Goal: Find specific page/section: Find specific page/section

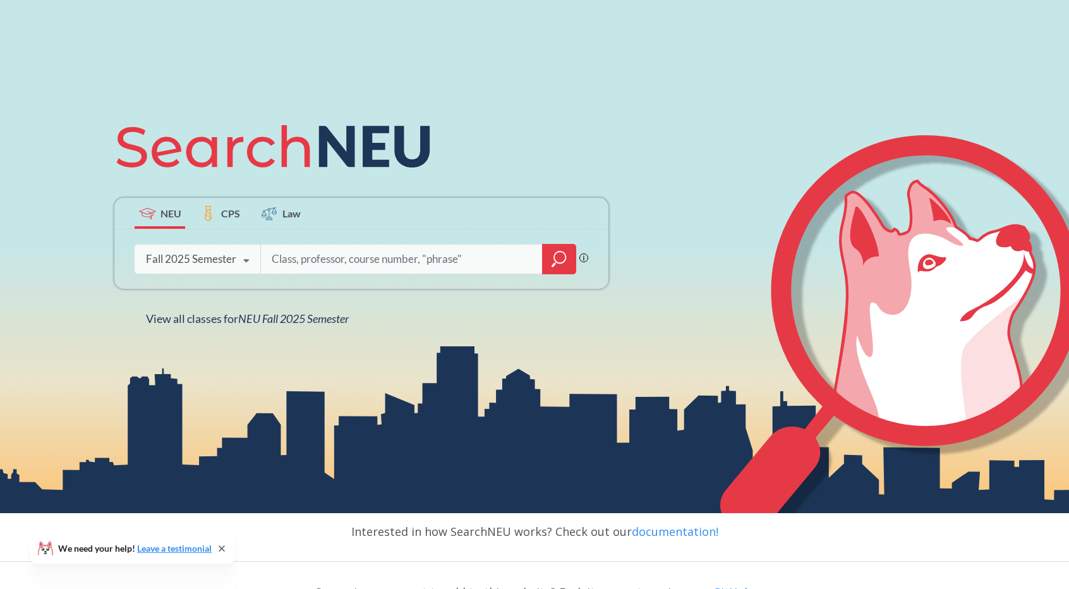
scroll to position [126, 0]
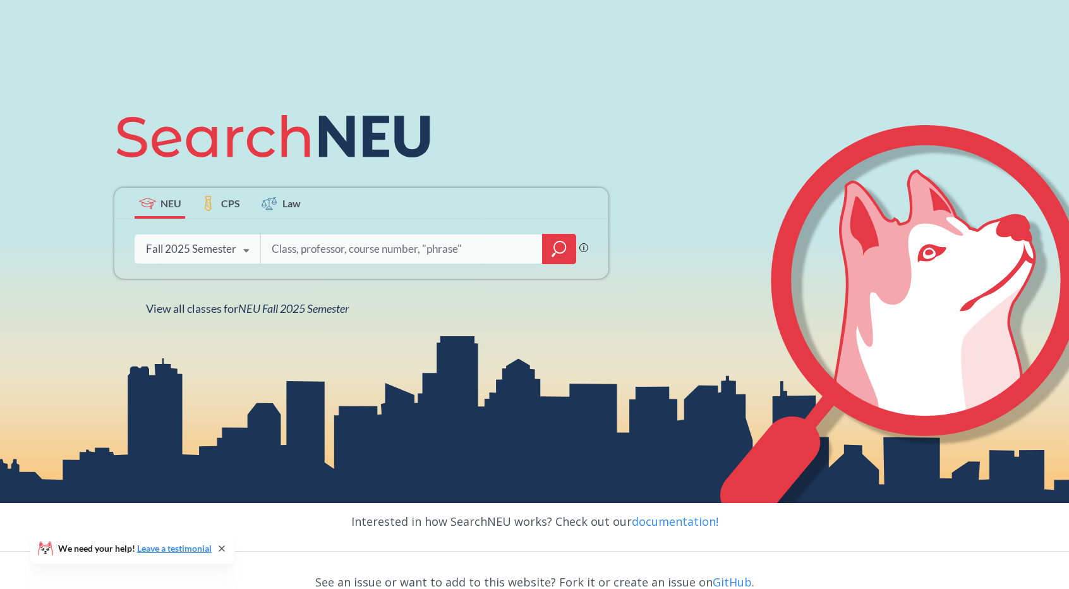
click at [319, 253] on input "search" at bounding box center [401, 249] width 263 height 27
type input "c"
type input "5010"
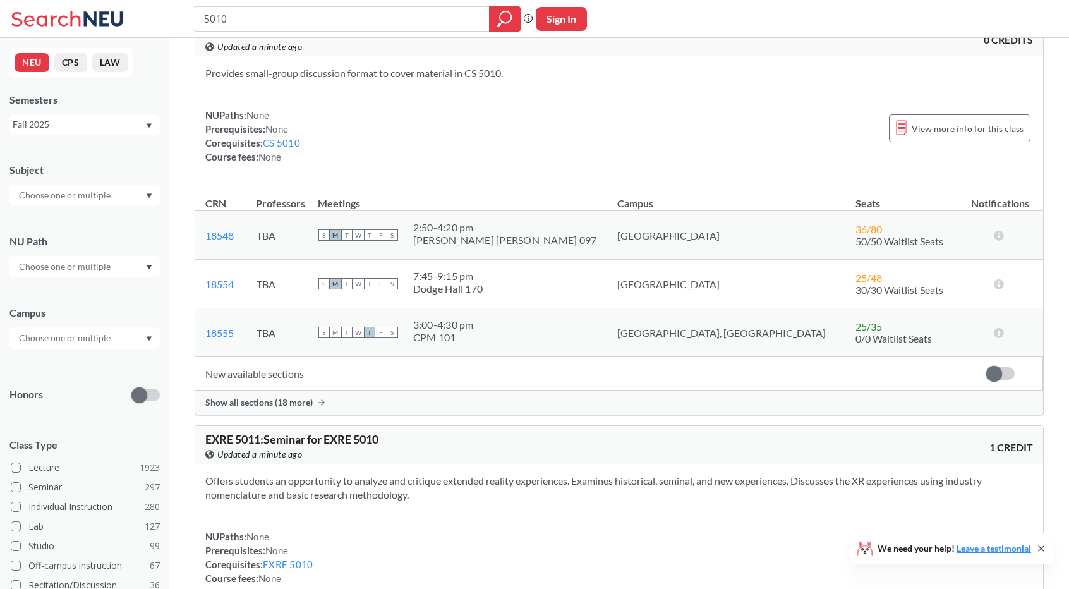
scroll to position [63, 0]
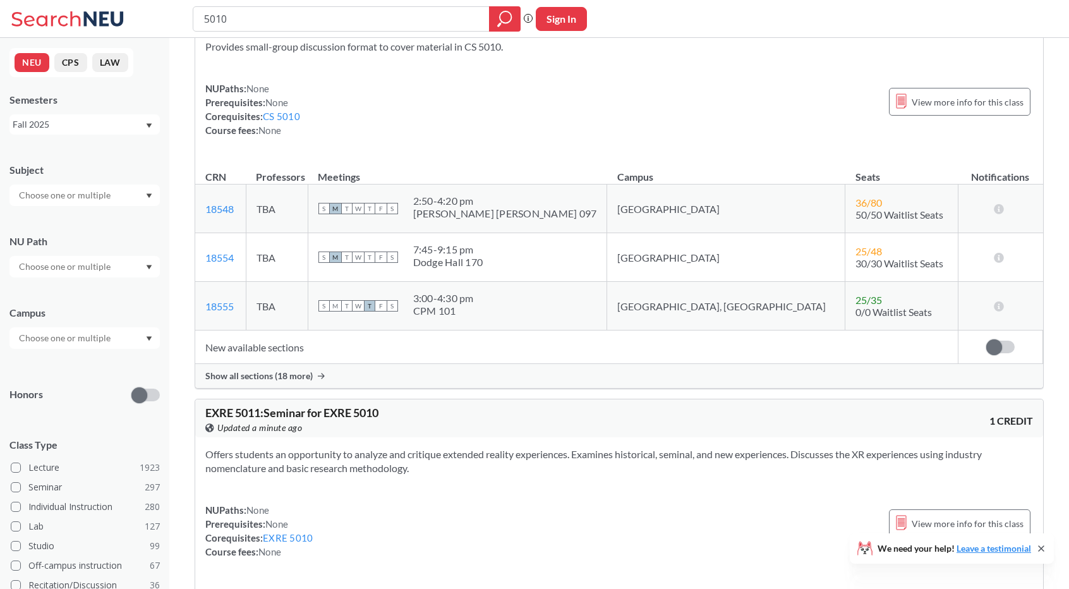
click at [243, 377] on span "Show all sections (18 more)" at bounding box center [258, 375] width 107 height 11
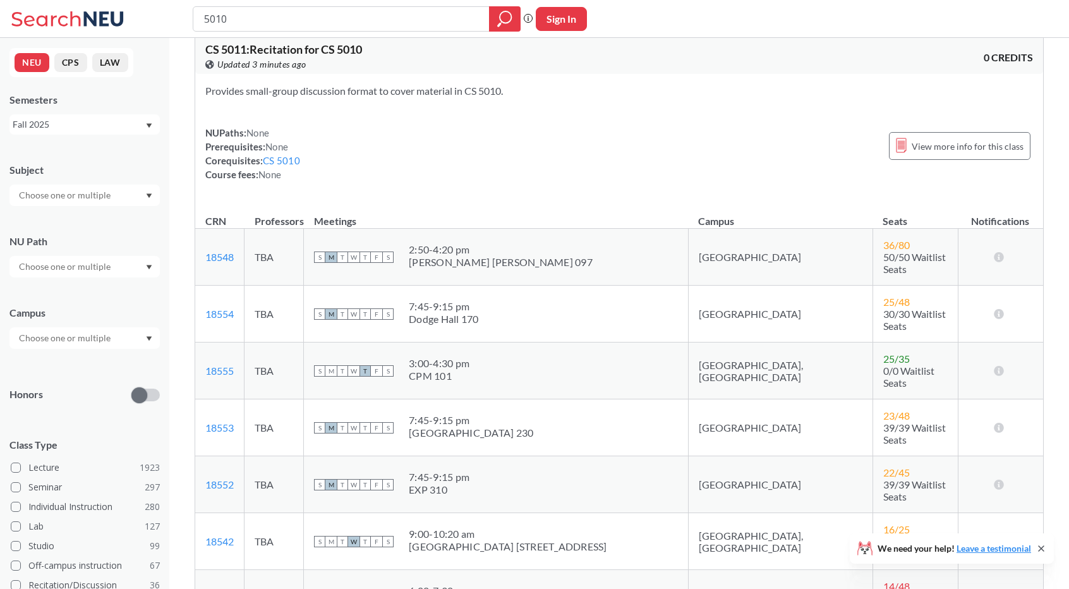
scroll to position [0, 0]
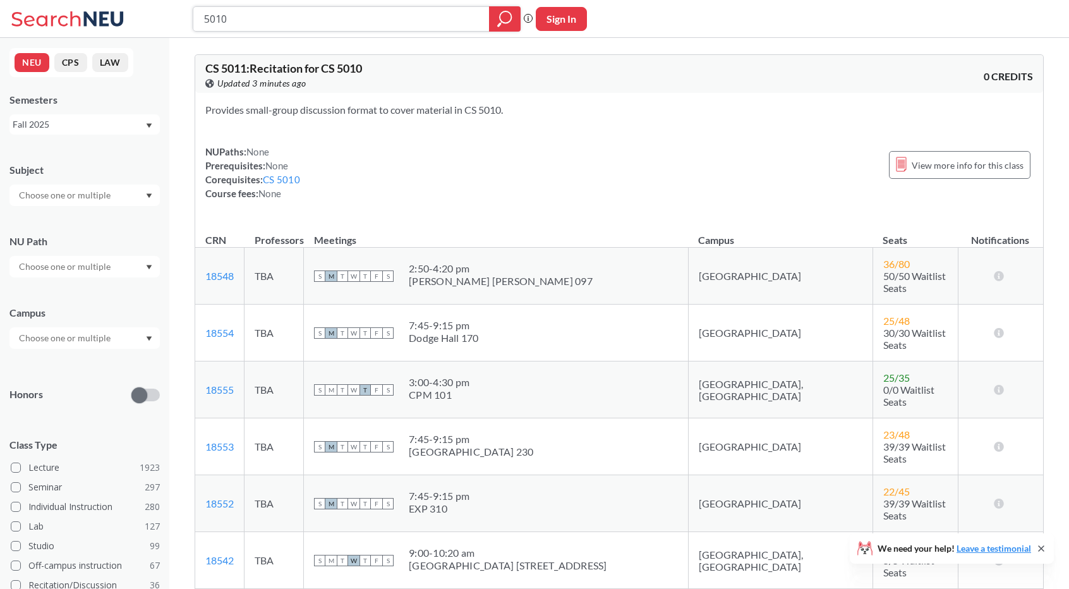
click at [296, 20] on input "5010" at bounding box center [341, 18] width 277 height 21
type input "5"
type input "5520"
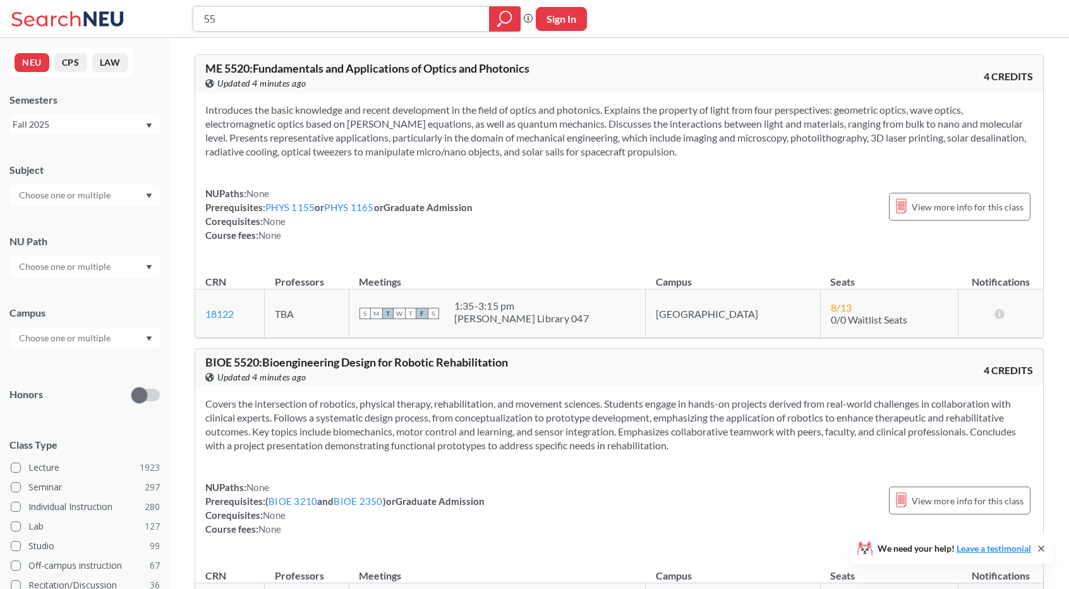
type input "5"
type input "5130"
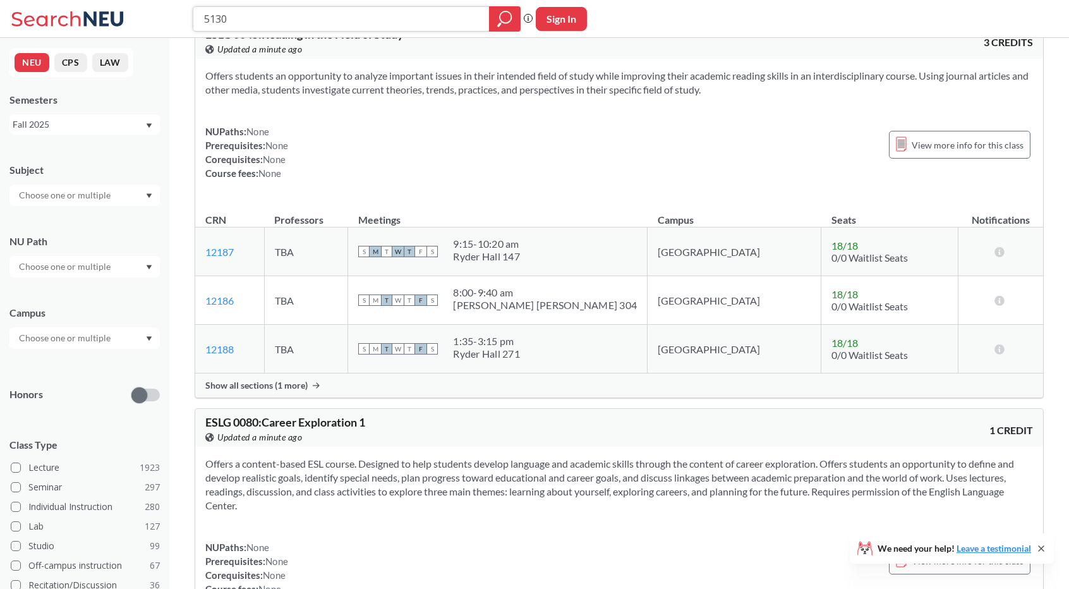
scroll to position [1833, 0]
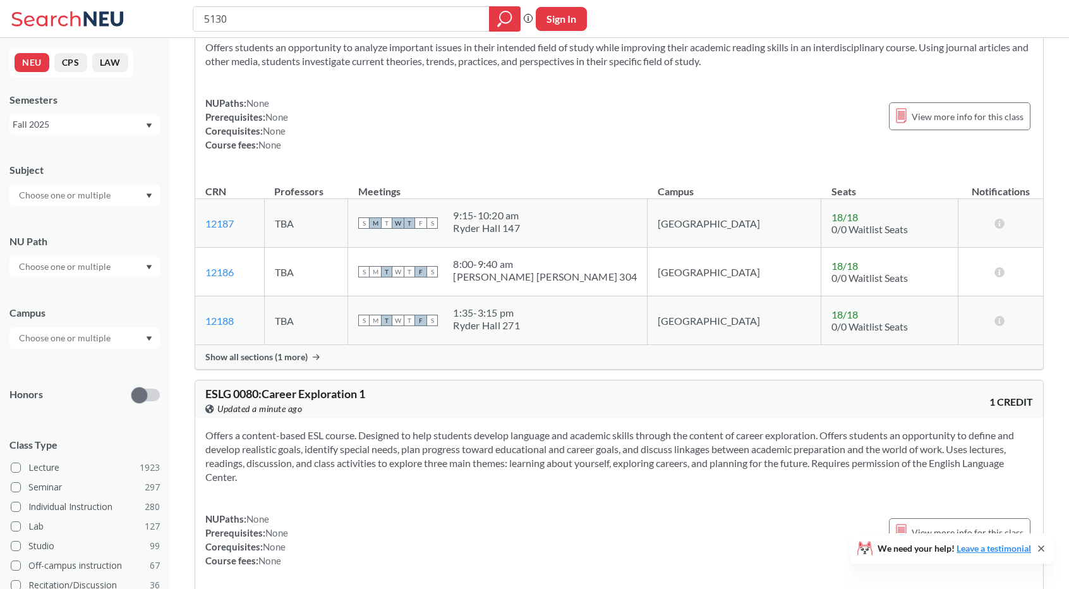
click at [318, 355] on div "Show all sections (1 more)" at bounding box center [619, 357] width 848 height 24
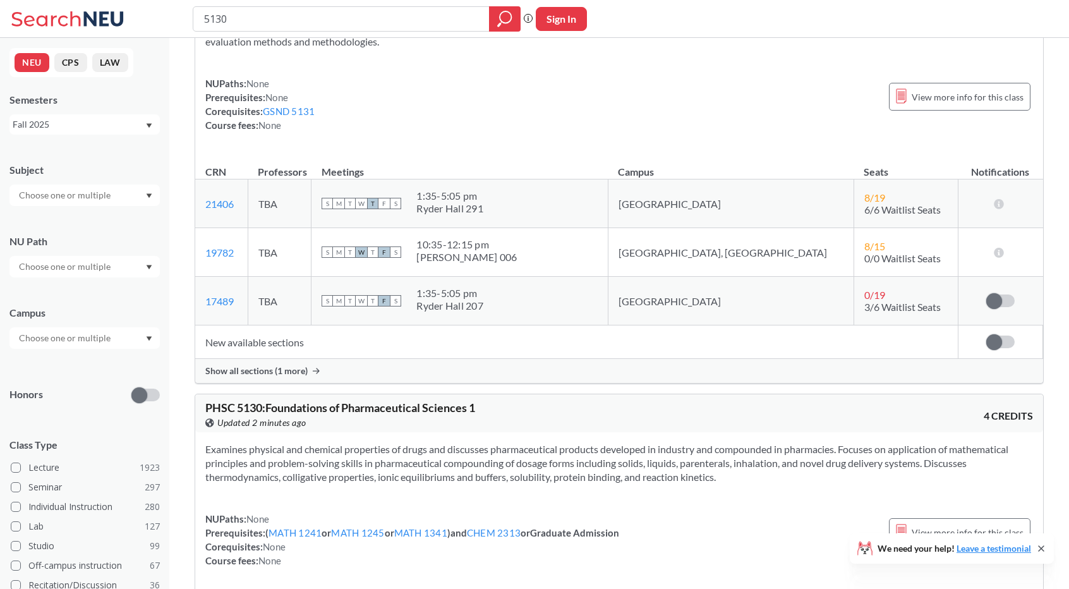
scroll to position [1150, 0]
click at [121, 340] on div at bounding box center [84, 337] width 150 height 21
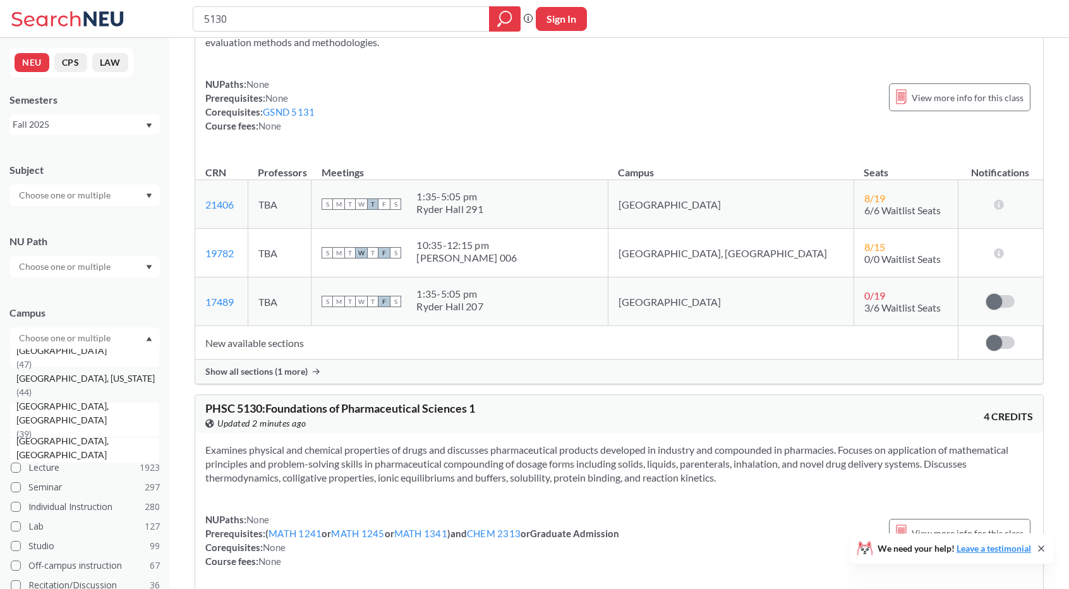
click at [32, 387] on span "( 44 )" at bounding box center [23, 392] width 15 height 11
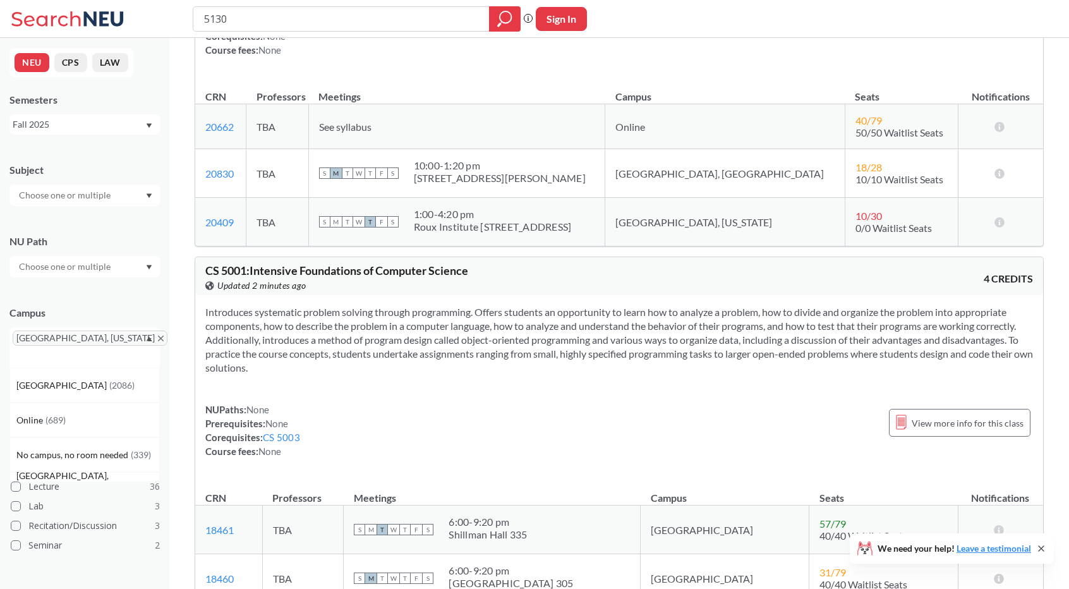
scroll to position [569, 0]
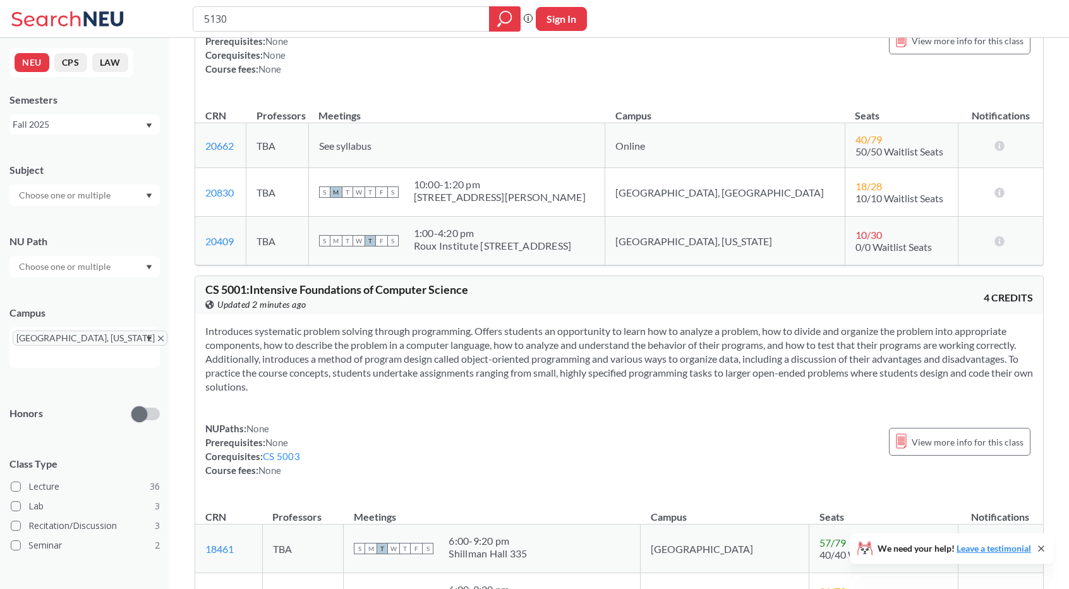
click at [100, 197] on input "text" at bounding box center [66, 195] width 106 height 15
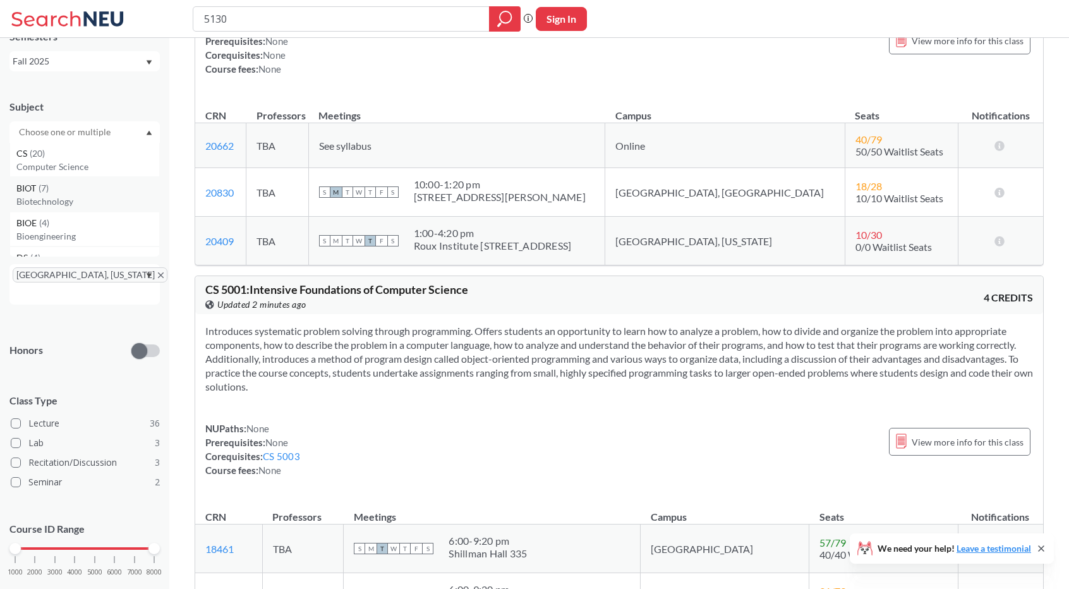
scroll to position [0, 0]
click at [97, 175] on div "CS ( 20 ) Computer Science" at bounding box center [84, 160] width 150 height 35
